Goal: Transaction & Acquisition: Purchase product/service

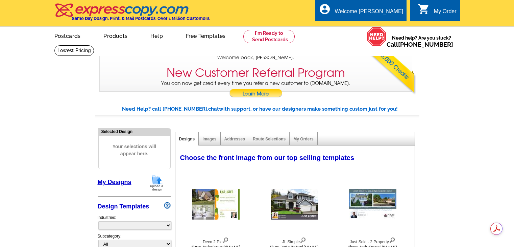
select select "785"
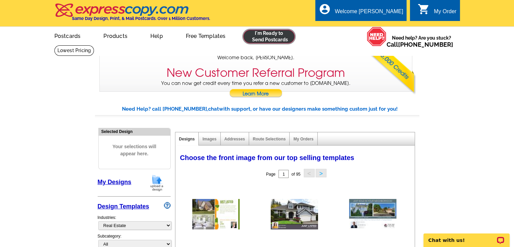
click at [262, 35] on link at bounding box center [269, 37] width 52 height 14
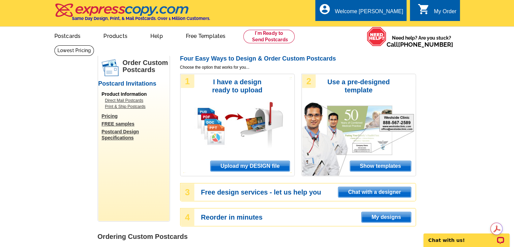
click at [249, 167] on span "Upload my DESIGN file" at bounding box center [250, 166] width 79 height 10
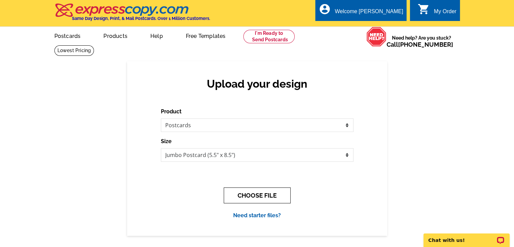
click at [255, 195] on button "CHOOSE FILE" at bounding box center [257, 195] width 67 height 16
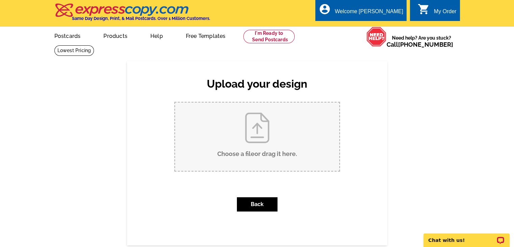
click at [263, 137] on input "Choose a file or drag it here ." at bounding box center [257, 136] width 164 height 68
type input "C:\fakepath\August 2025 Postcard.pdf"
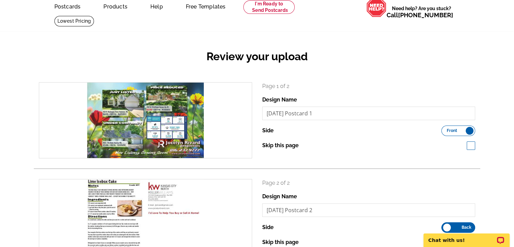
scroll to position [68, 0]
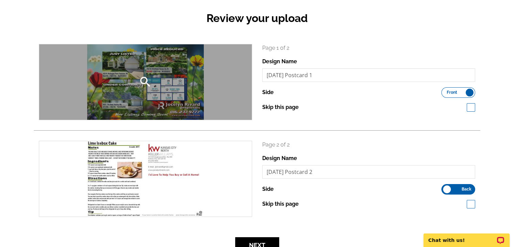
click at [154, 71] on div "search" at bounding box center [145, 81] width 213 height 75
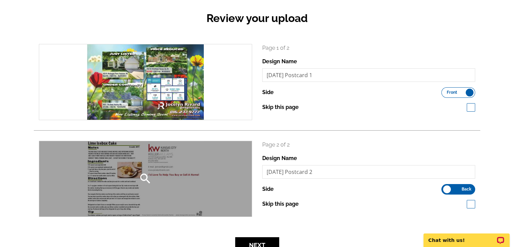
click at [122, 161] on div "search" at bounding box center [145, 178] width 213 height 75
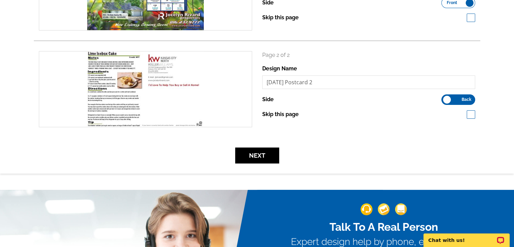
scroll to position [169, 0]
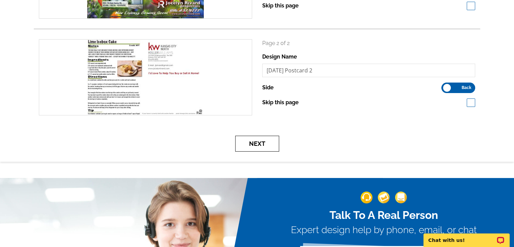
click at [257, 148] on button "Next" at bounding box center [257, 144] width 44 height 16
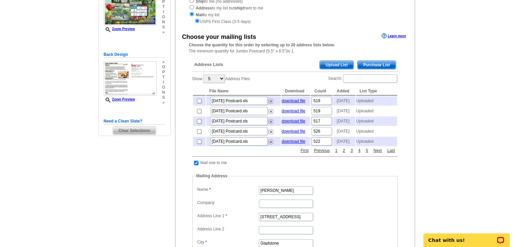
click at [335, 66] on span "Upload List" at bounding box center [336, 65] width 33 height 8
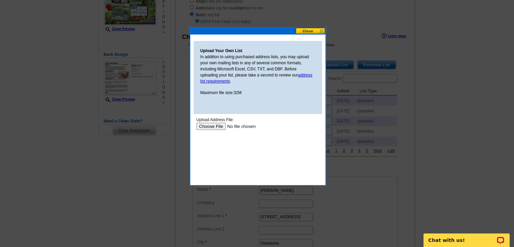
click at [211, 125] on input "file" at bounding box center [239, 126] width 86 height 7
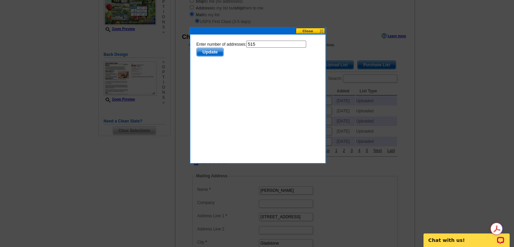
click at [211, 52] on span "Update" at bounding box center [209, 52] width 27 height 8
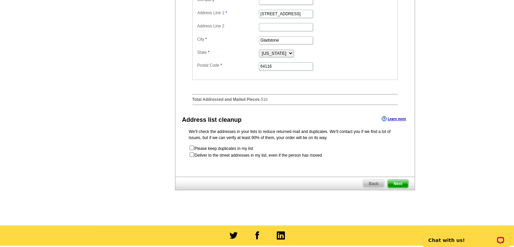
scroll to position [338, 0]
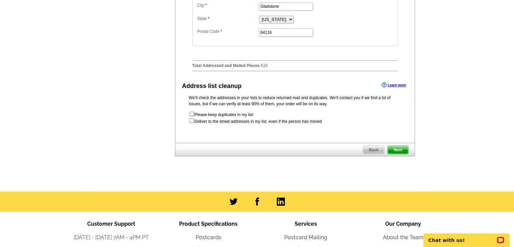
click at [191, 116] on input "checkbox" at bounding box center [192, 114] width 4 height 4
checkbox input "true"
click at [191, 123] on input "checkbox" at bounding box center [192, 120] width 4 height 4
checkbox input "true"
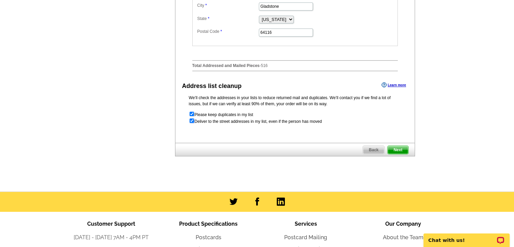
radio input "true"
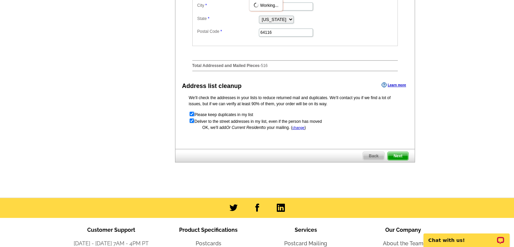
click at [191, 116] on input "checkbox" at bounding box center [192, 114] width 4 height 4
checkbox input "false"
click at [408, 160] on span "Next" at bounding box center [398, 156] width 20 height 8
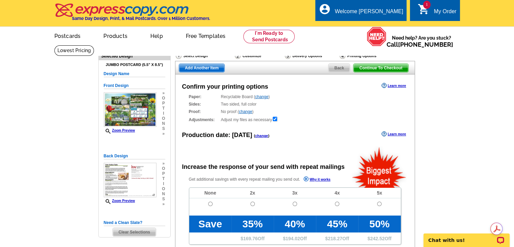
radio input "false"
click at [210, 203] on input "radio" at bounding box center [210, 203] width 4 height 4
radio input "true"
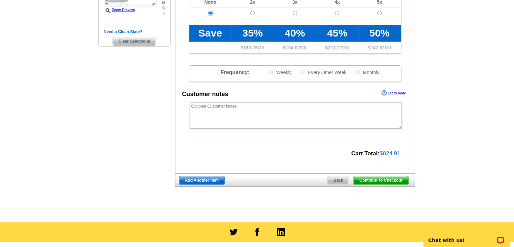
scroll to position [203, 0]
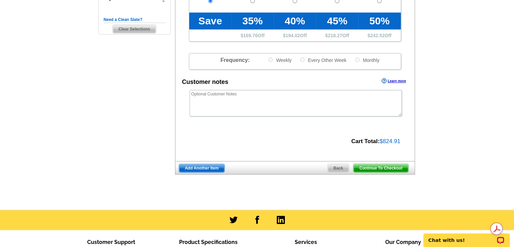
click at [381, 164] on span "Continue To Checkout" at bounding box center [380, 168] width 54 height 8
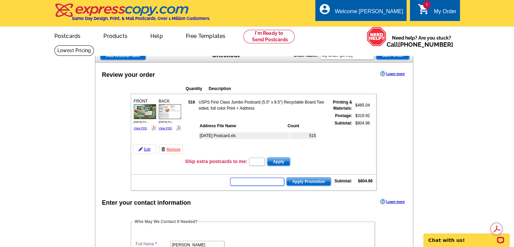
click at [266, 178] on input "text" at bounding box center [257, 181] width 54 height 8
click at [266, 179] on input "GROW" at bounding box center [257, 181] width 54 height 8
type input "GROW0725"
click at [309, 179] on span "Apply Promotion" at bounding box center [309, 181] width 44 height 8
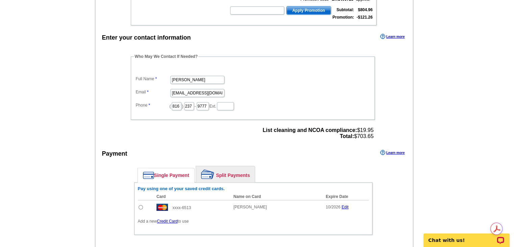
scroll to position [237, 0]
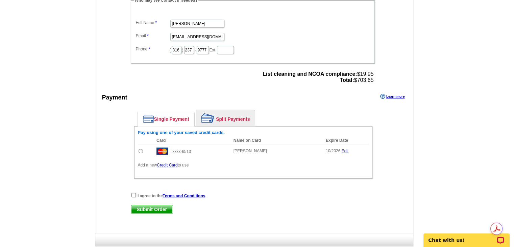
click at [139, 149] on input "radio" at bounding box center [141, 151] width 4 height 4
radio input "true"
click at [133, 193] on input "checkbox" at bounding box center [133, 195] width 4 height 4
checkbox input "true"
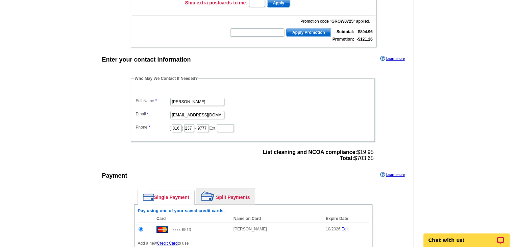
scroll to position [68, 0]
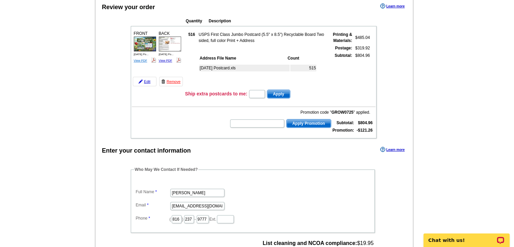
click at [144, 60] on link "View PDF" at bounding box center [141, 60] width 14 height 3
click at [166, 60] on link "View PDF" at bounding box center [166, 60] width 14 height 3
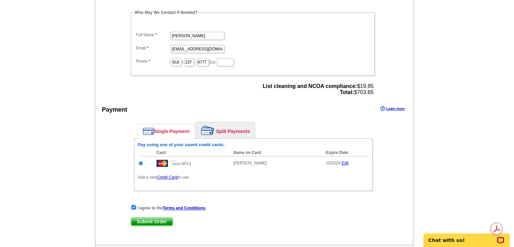
scroll to position [270, 0]
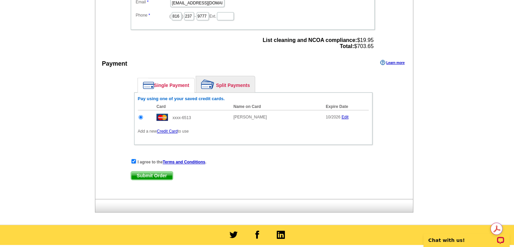
click at [153, 174] on span "Submit Order" at bounding box center [152, 175] width 42 height 8
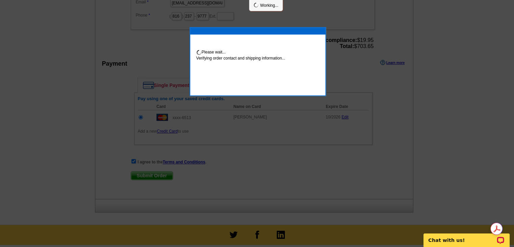
scroll to position [268, 0]
